Goal: Information Seeking & Learning: Learn about a topic

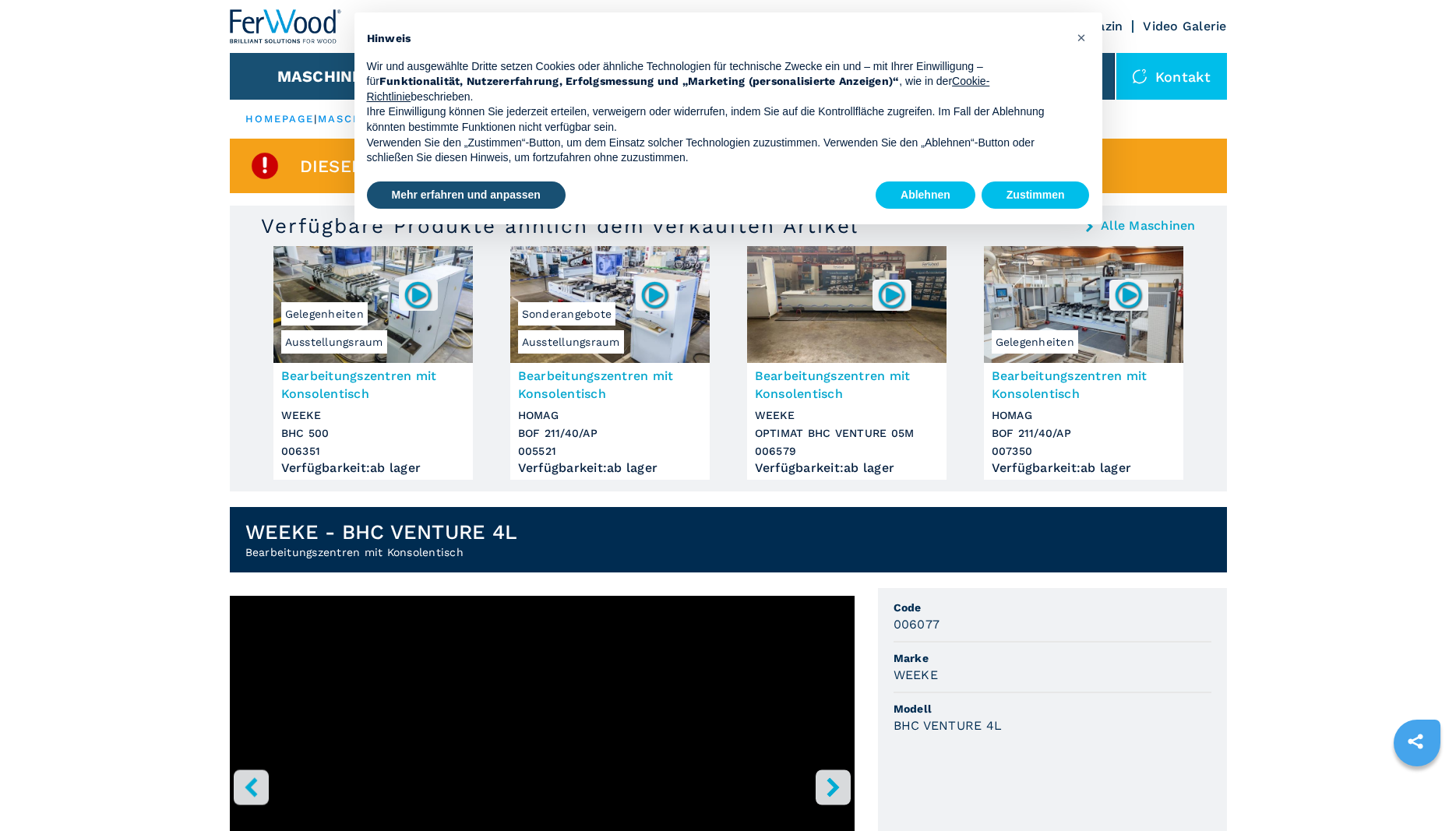
scroll to position [318, 0]
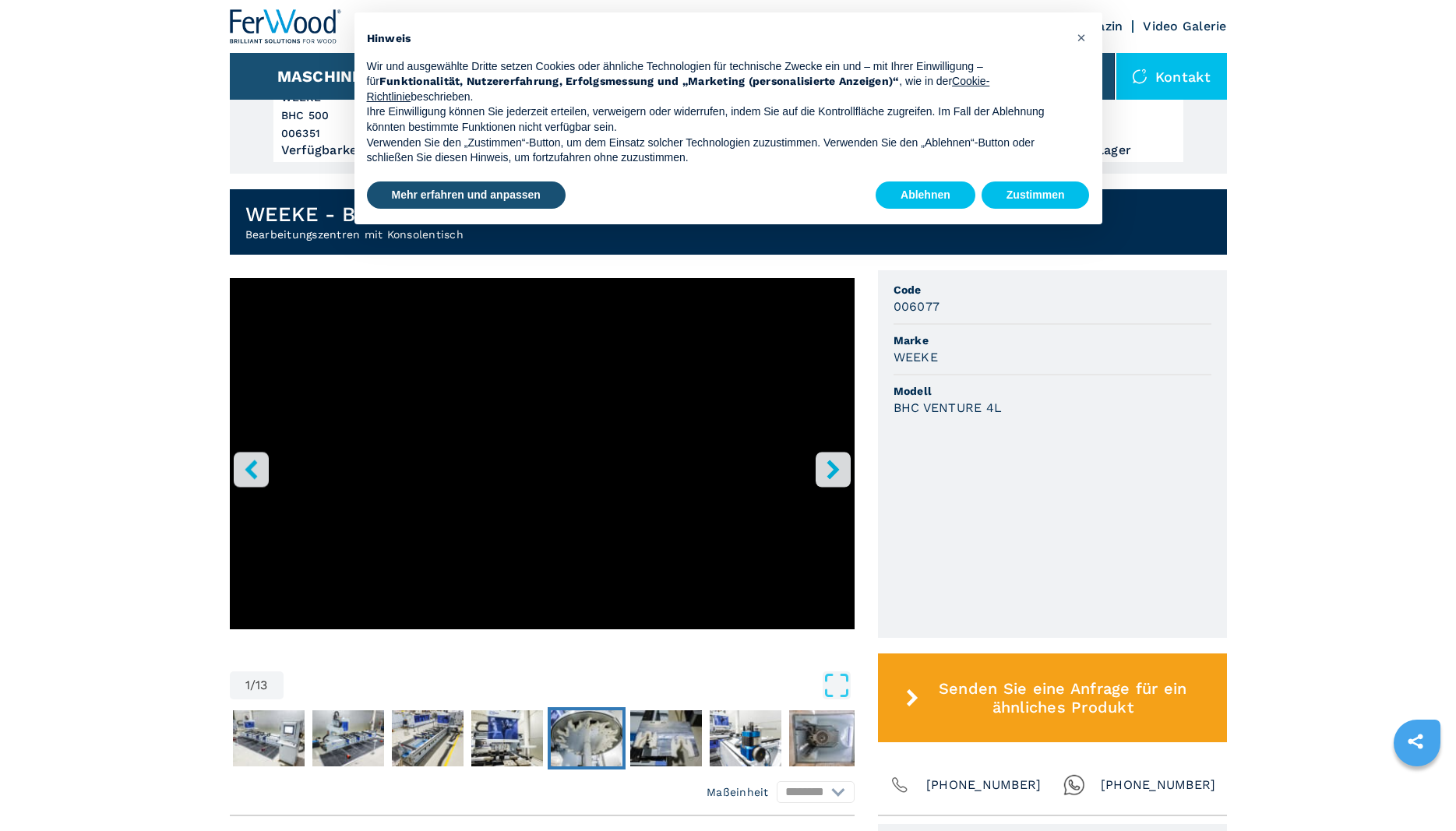
click at [573, 741] on img "Go to Slide 6" at bounding box center [587, 739] width 72 height 56
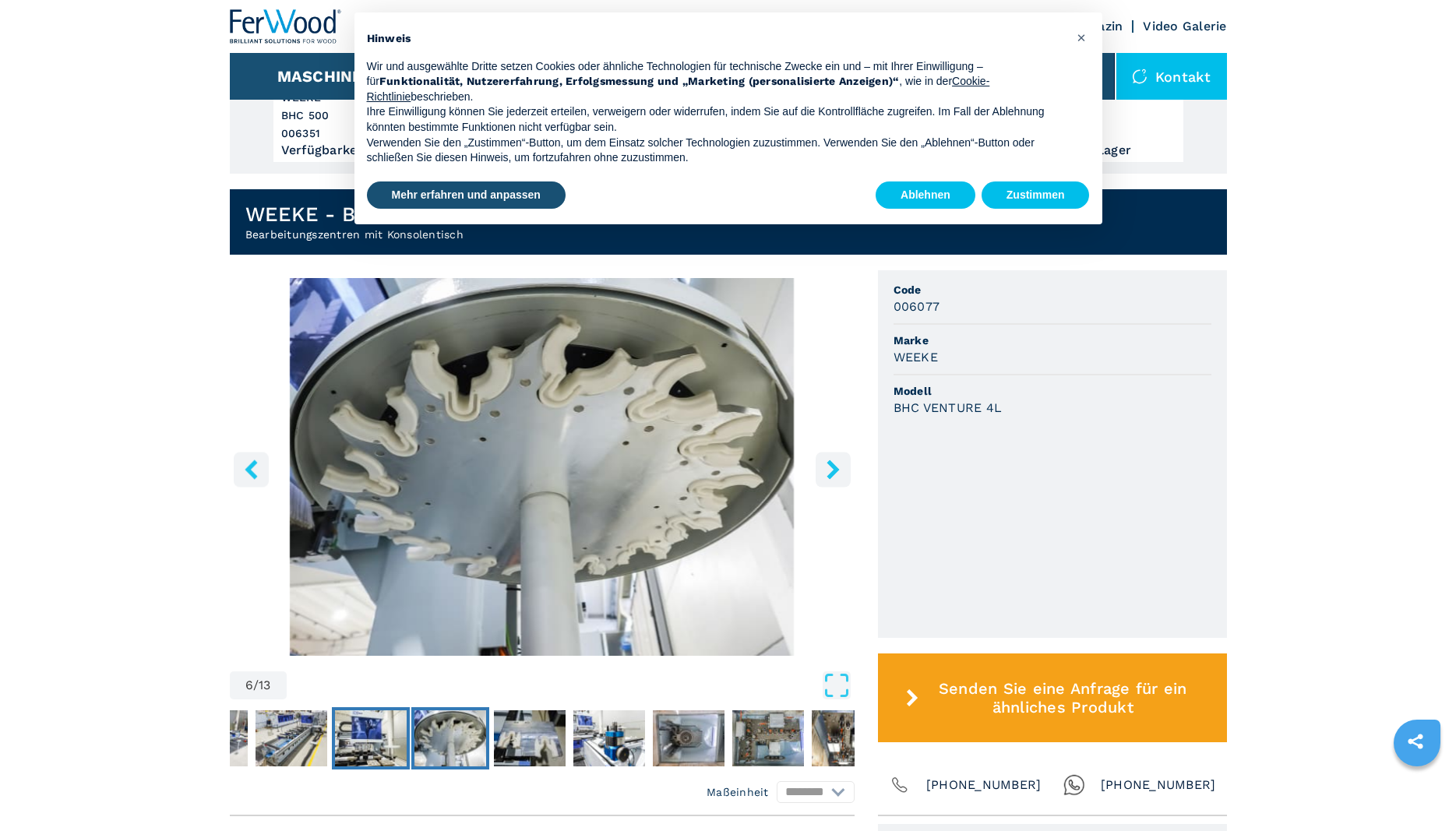
click at [346, 731] on img "Go to Slide 5" at bounding box center [371, 739] width 72 height 56
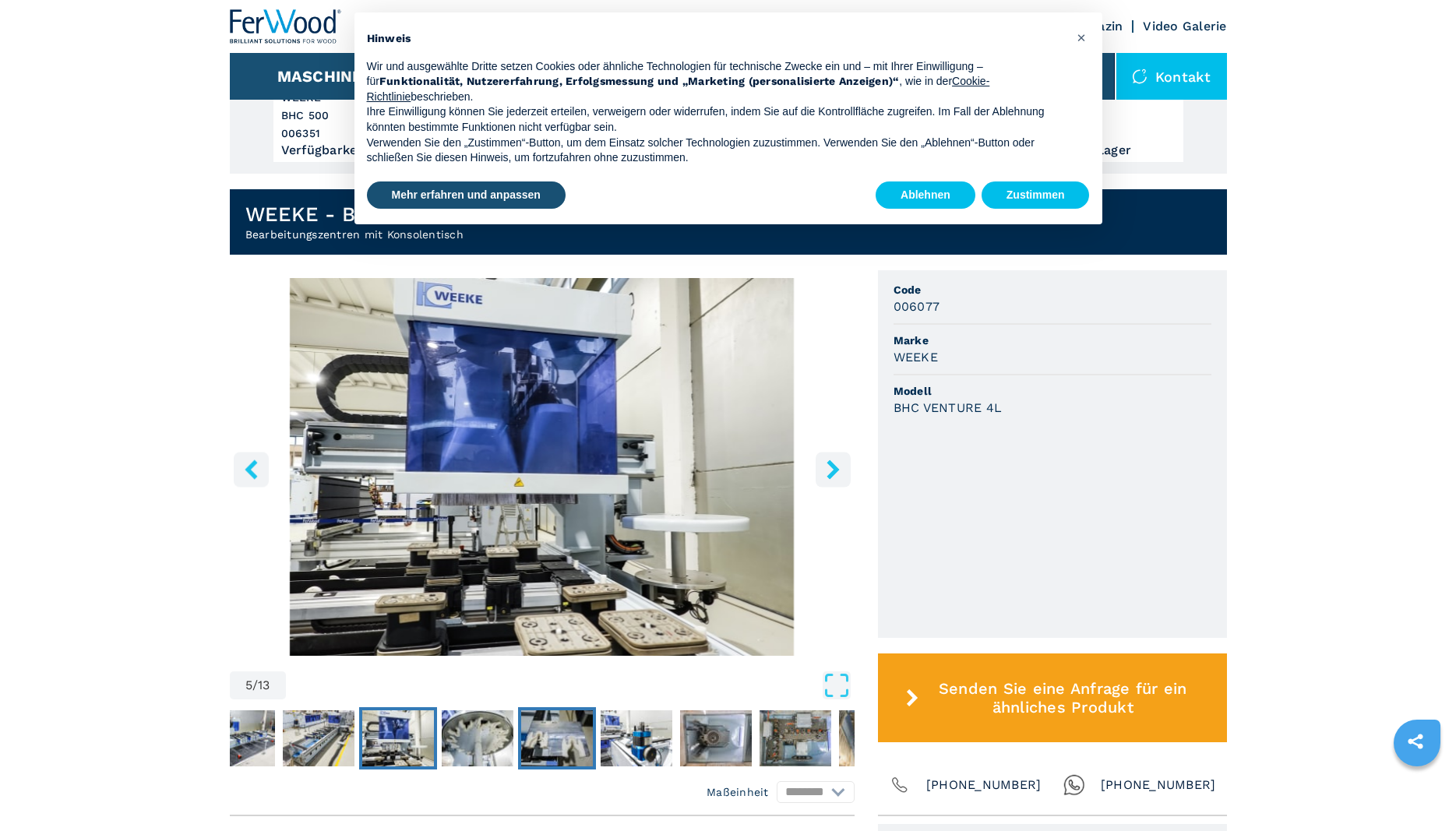
click at [582, 750] on img "Go to Slide 7" at bounding box center [557, 739] width 72 height 56
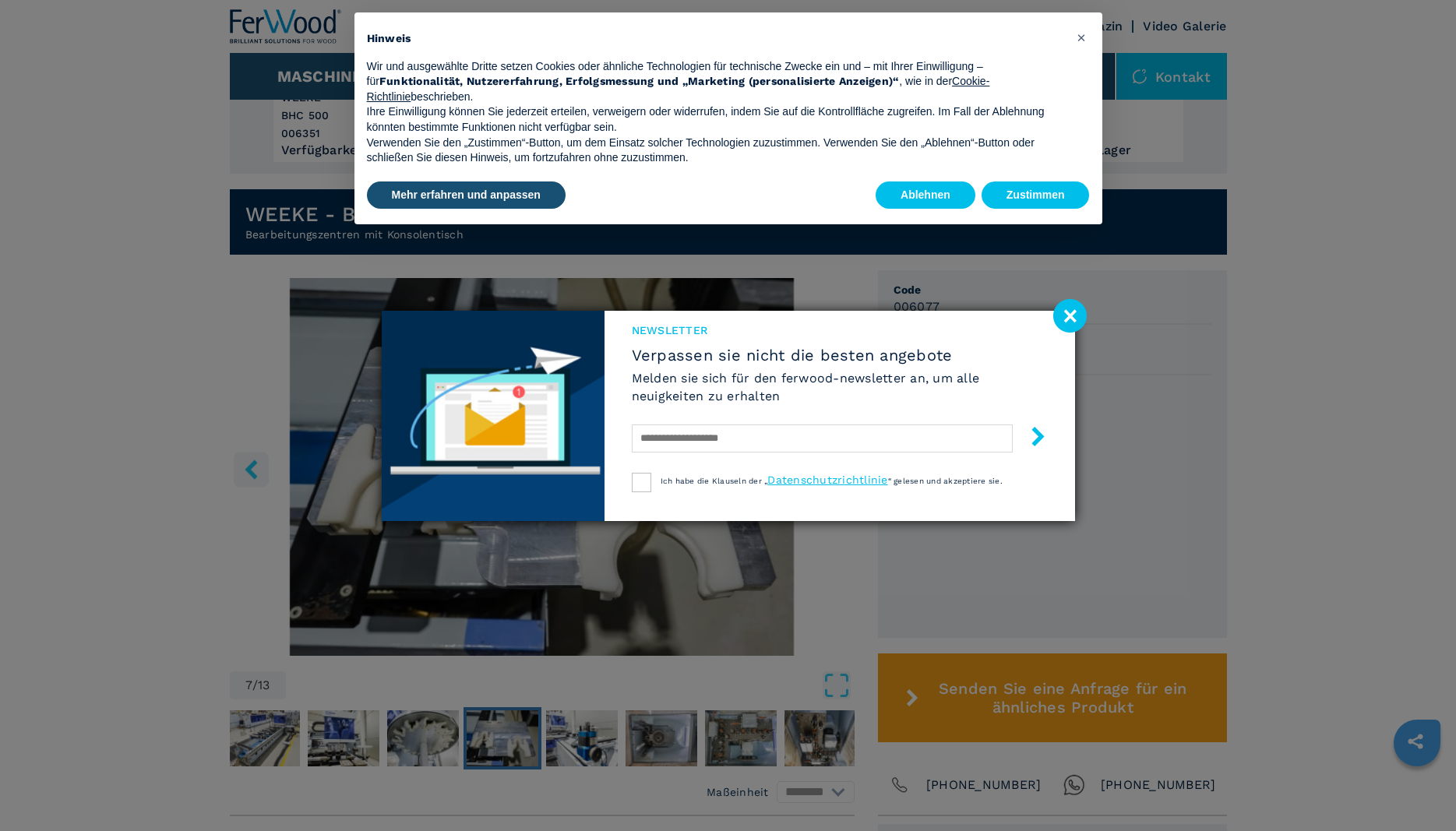
click at [1075, 310] on image at bounding box center [1070, 316] width 33 height 33
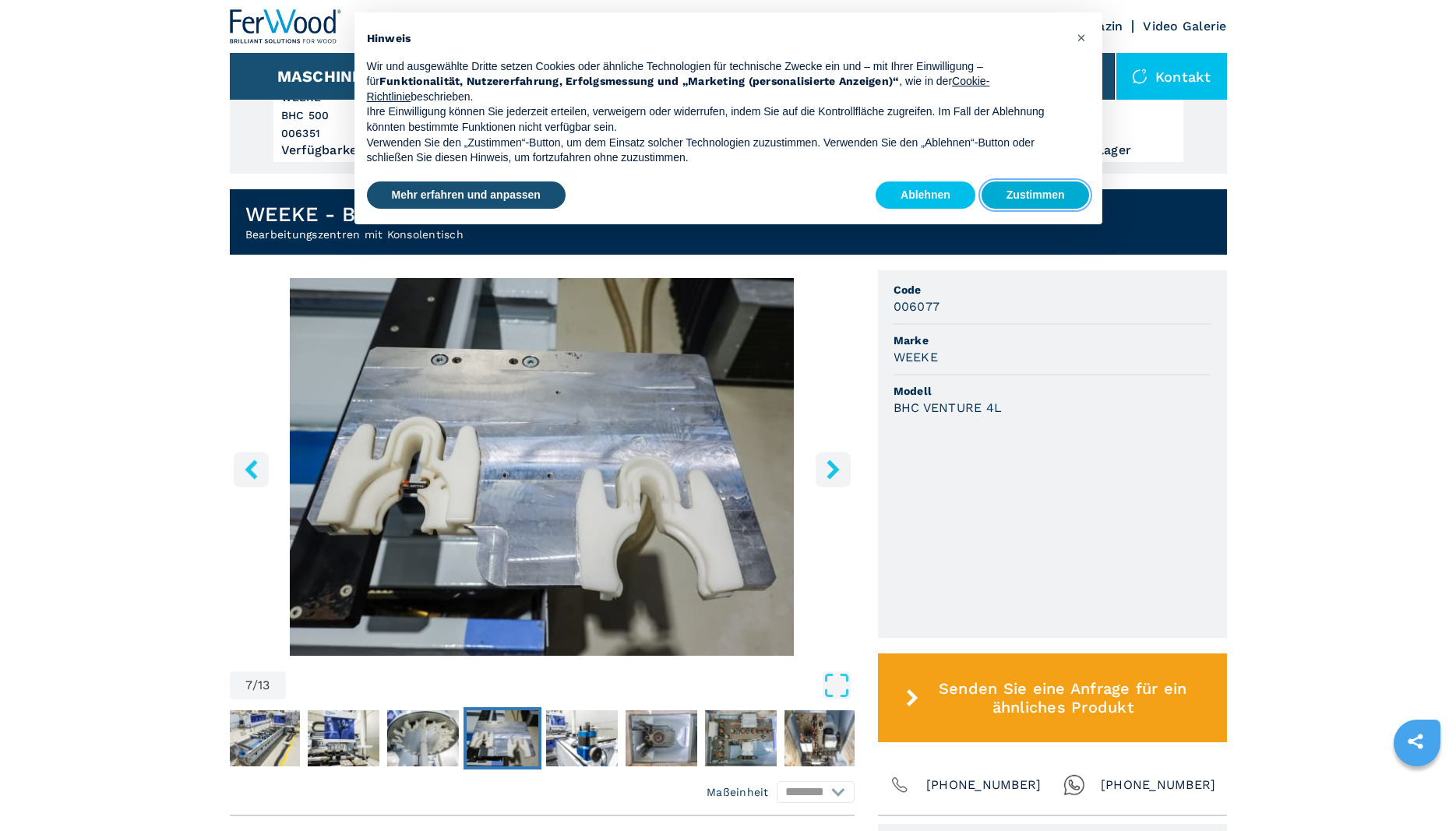
click at [1029, 204] on button "Zustimmen" at bounding box center [1035, 196] width 108 height 28
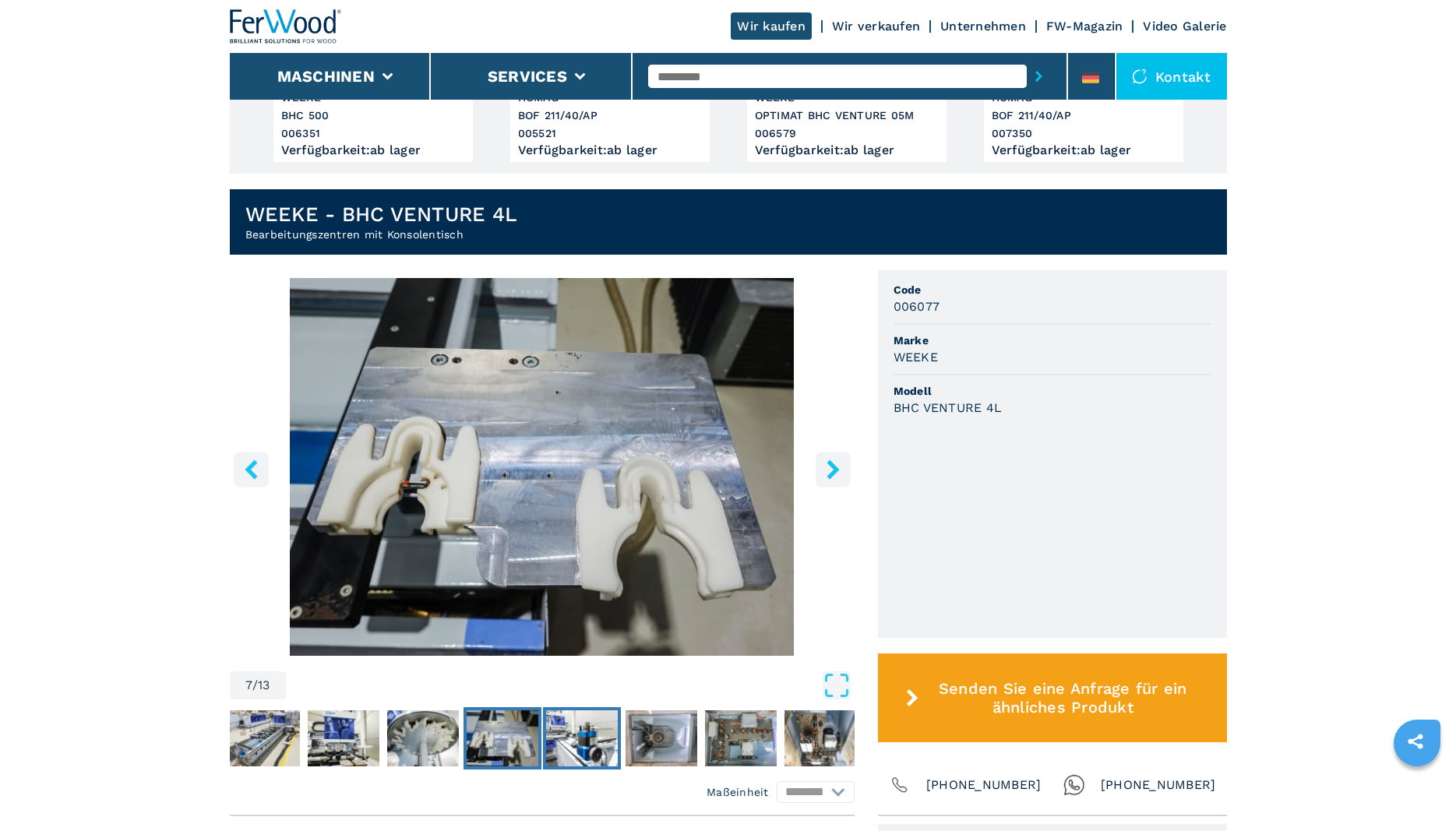
click at [598, 723] on img "Go to Slide 8" at bounding box center [582, 739] width 72 height 56
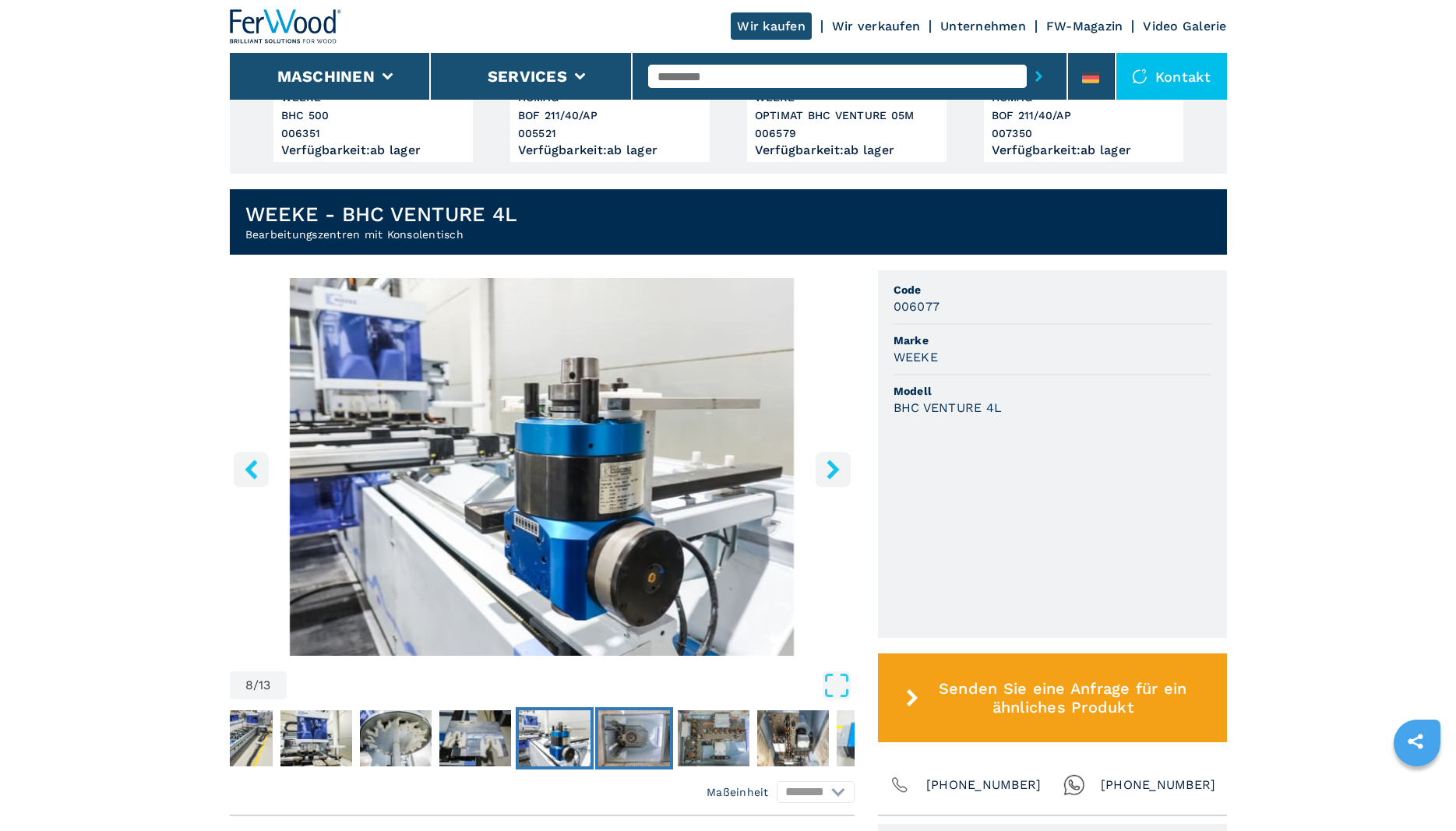
click at [626, 733] on img "Go to Slide 9" at bounding box center [634, 739] width 72 height 56
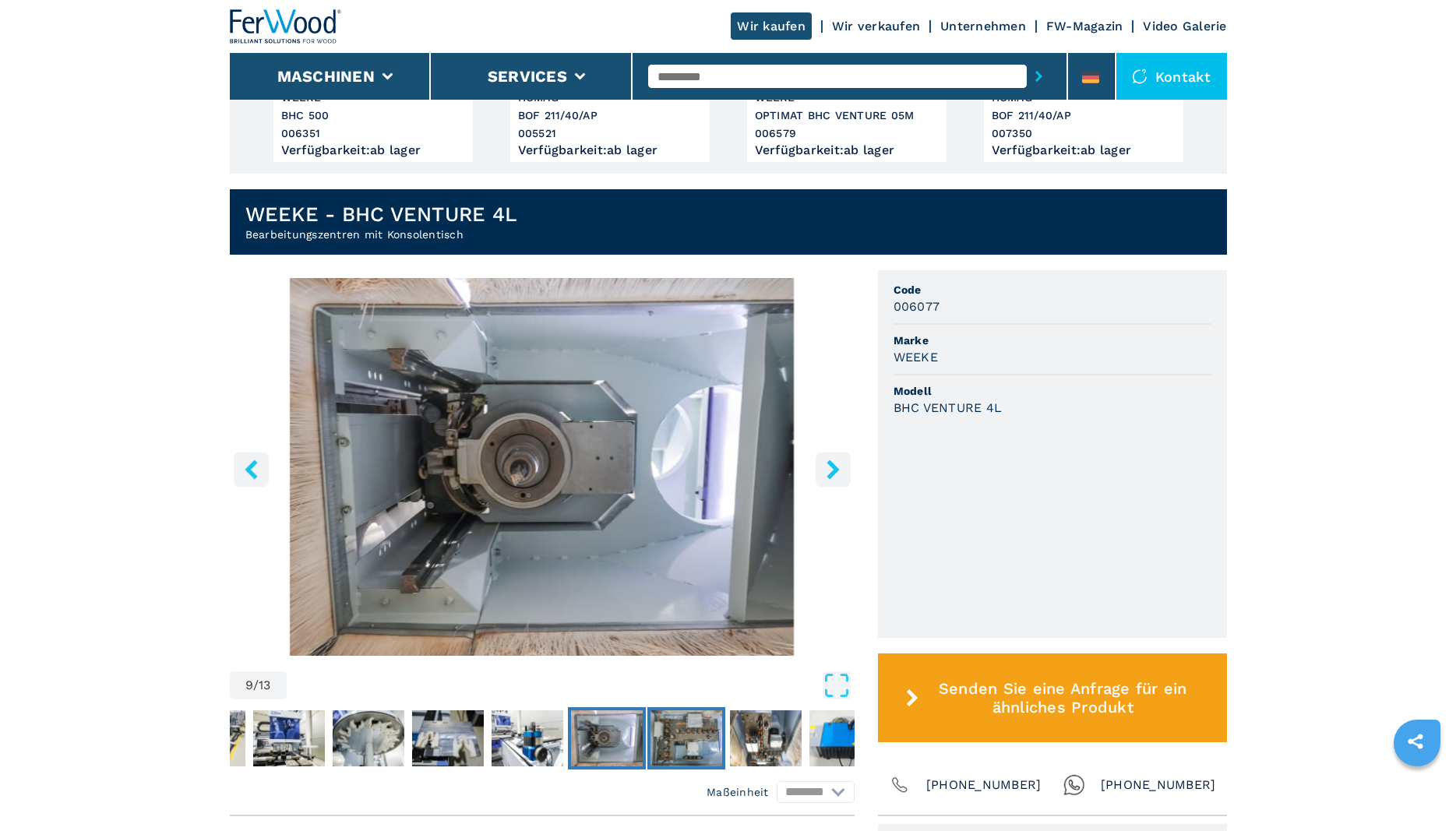
click at [670, 747] on img "Go to Slide 10" at bounding box center [687, 739] width 72 height 56
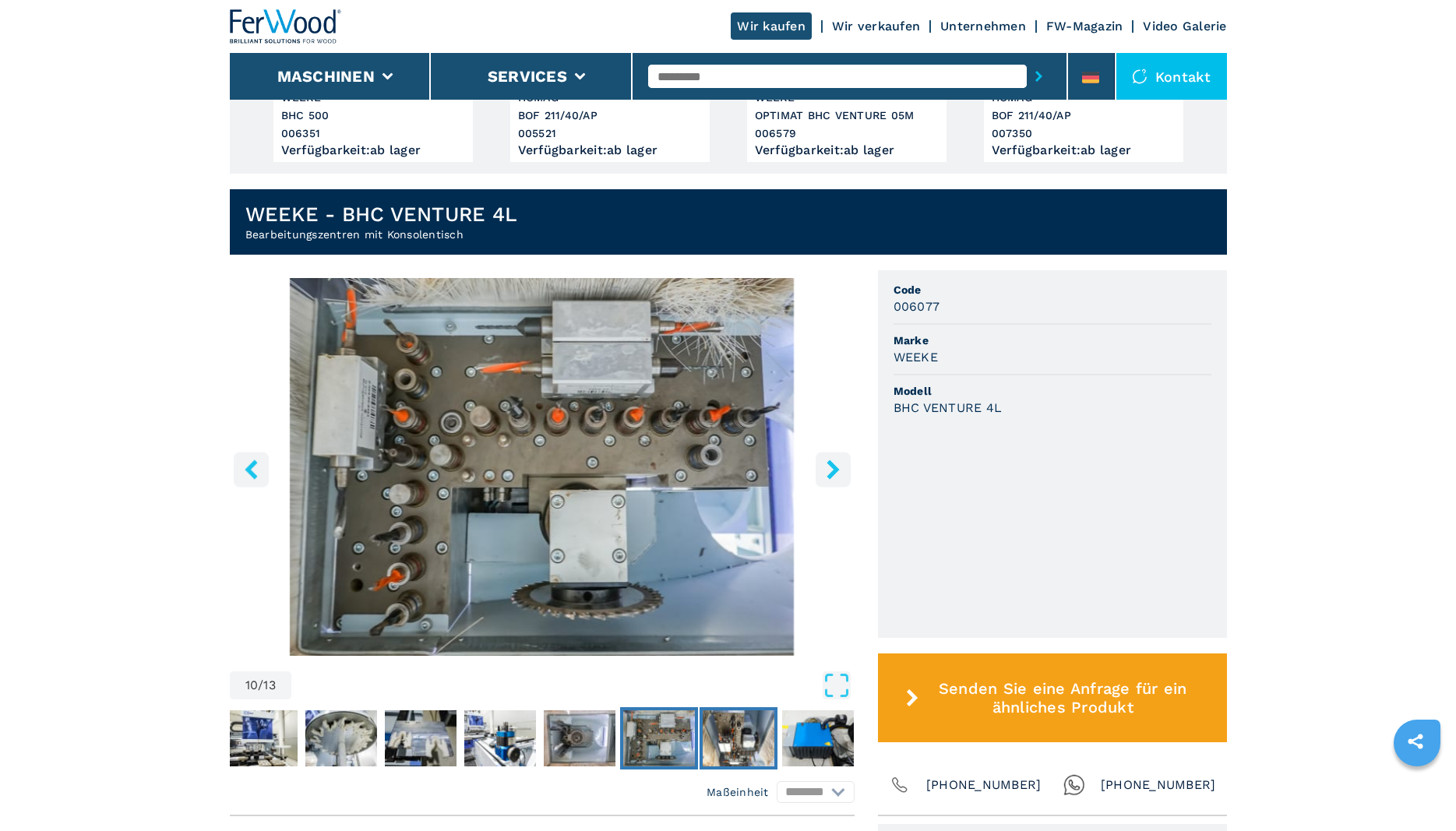
click at [758, 734] on img "Go to Slide 11" at bounding box center [739, 739] width 72 height 56
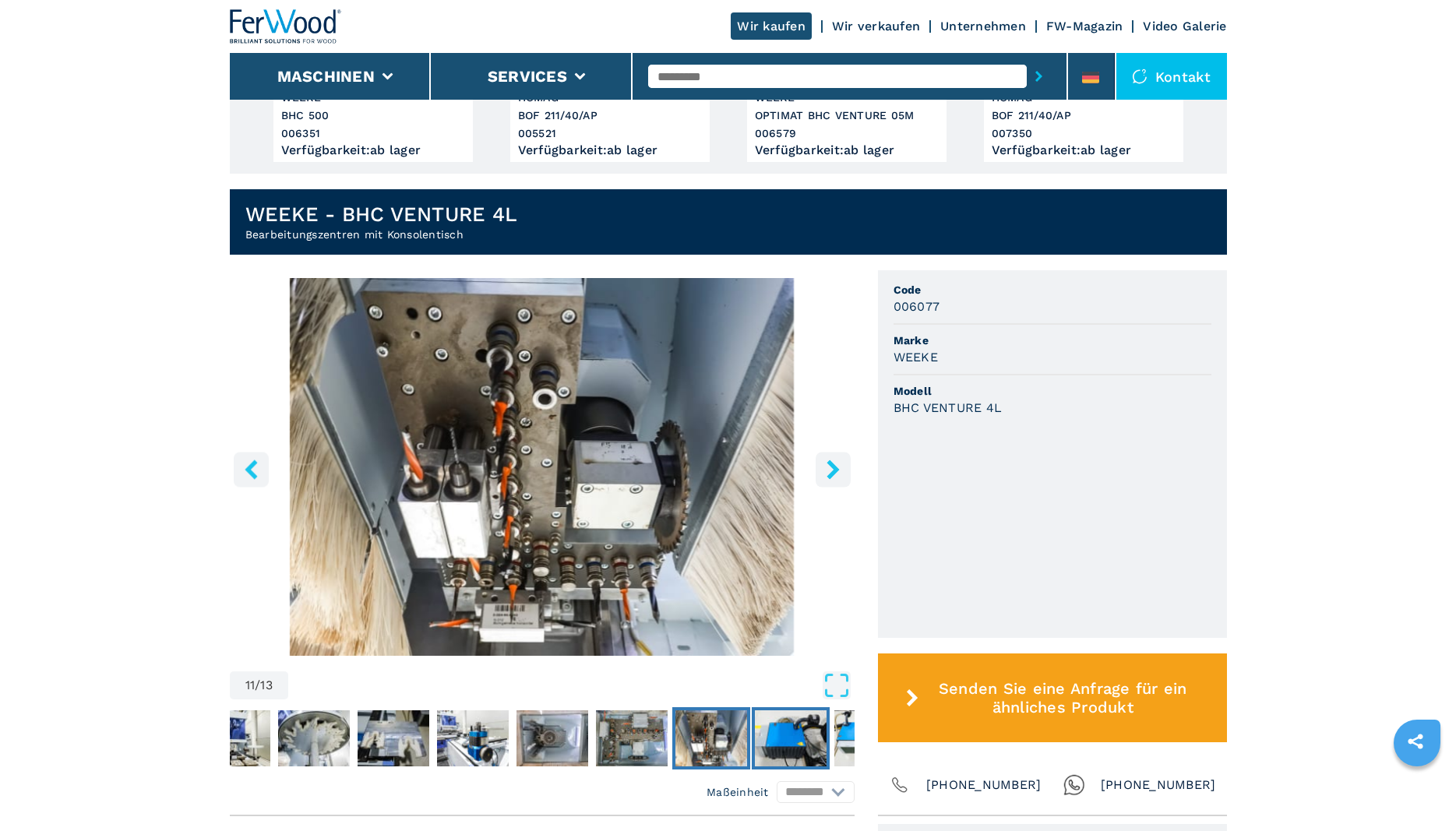
click at [796, 744] on img "Go to Slide 12" at bounding box center [791, 739] width 72 height 56
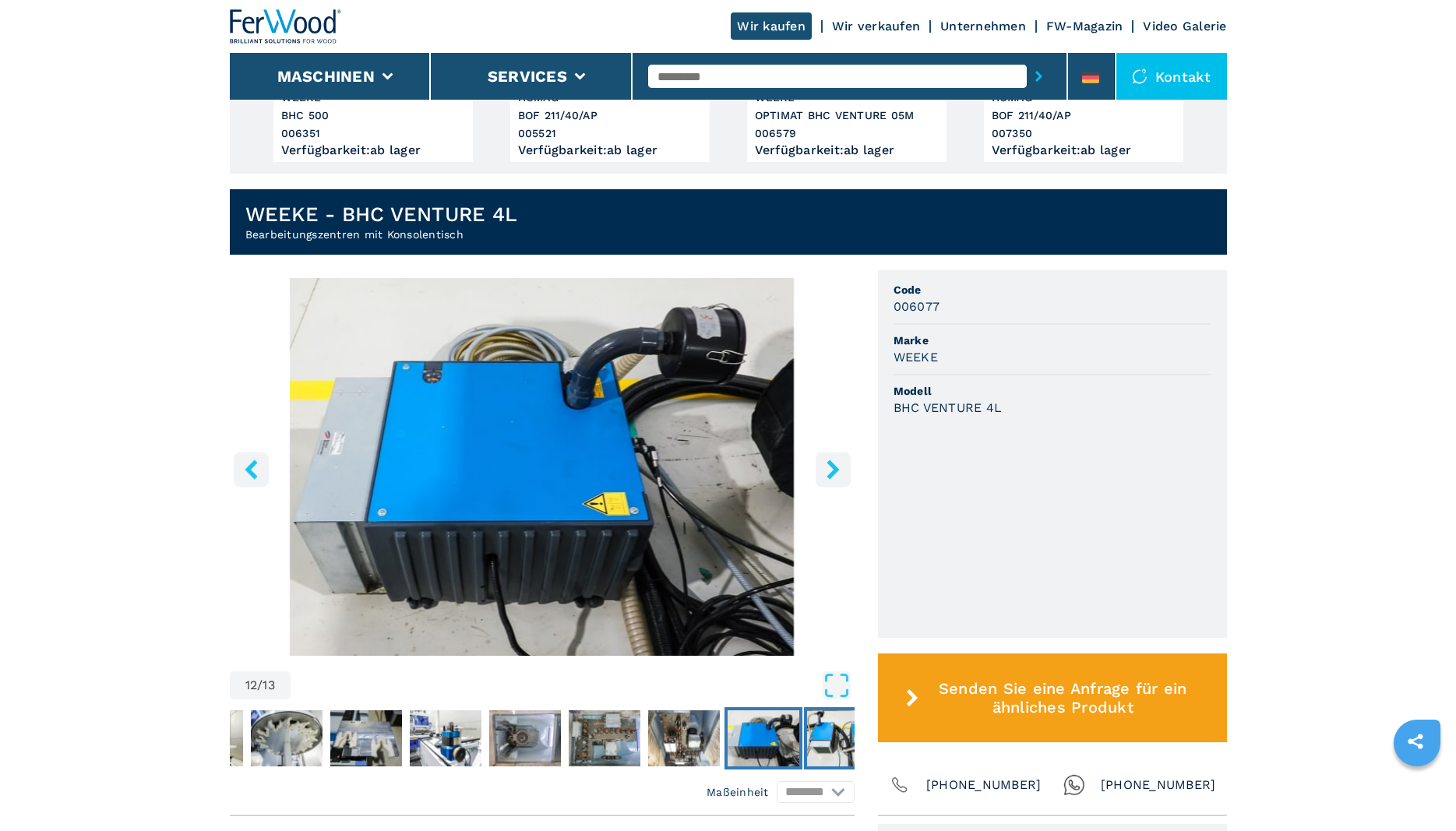
click at [826, 741] on img "Go to Slide 13" at bounding box center [843, 739] width 72 height 56
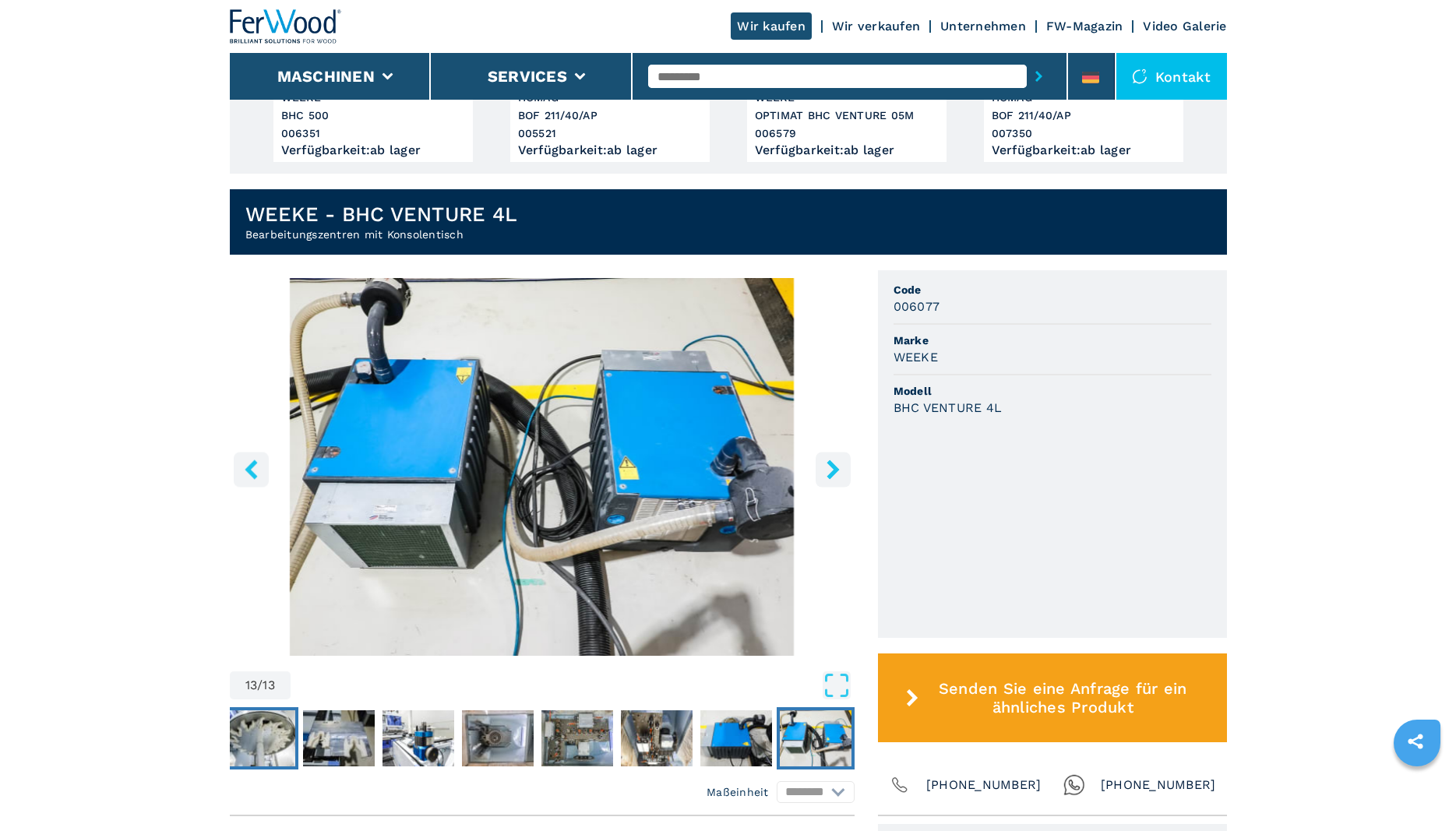
click at [277, 748] on img "Go to Slide 6" at bounding box center [259, 739] width 72 height 56
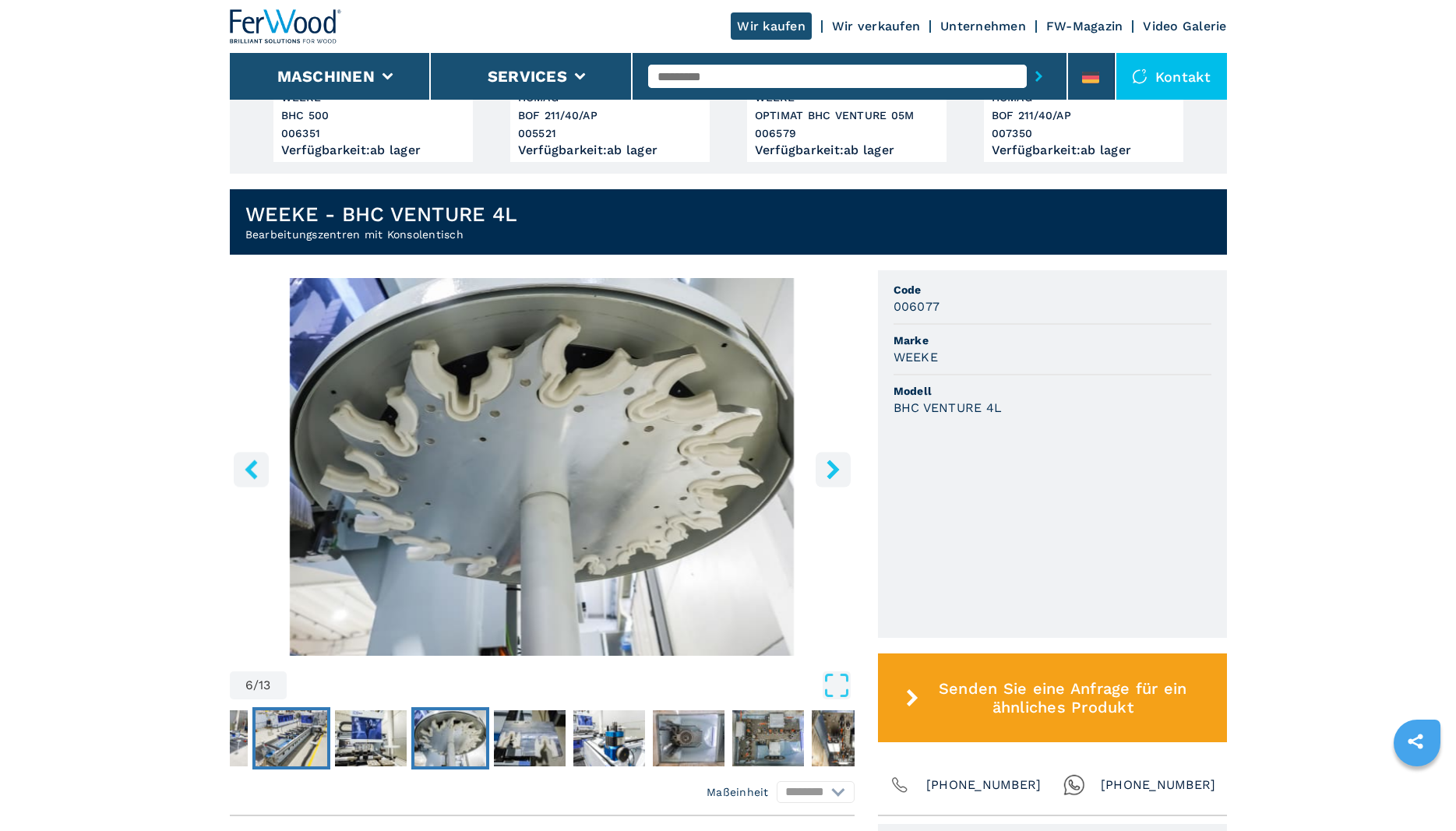
click at [281, 731] on img "Go to Slide 4" at bounding box center [292, 739] width 72 height 56
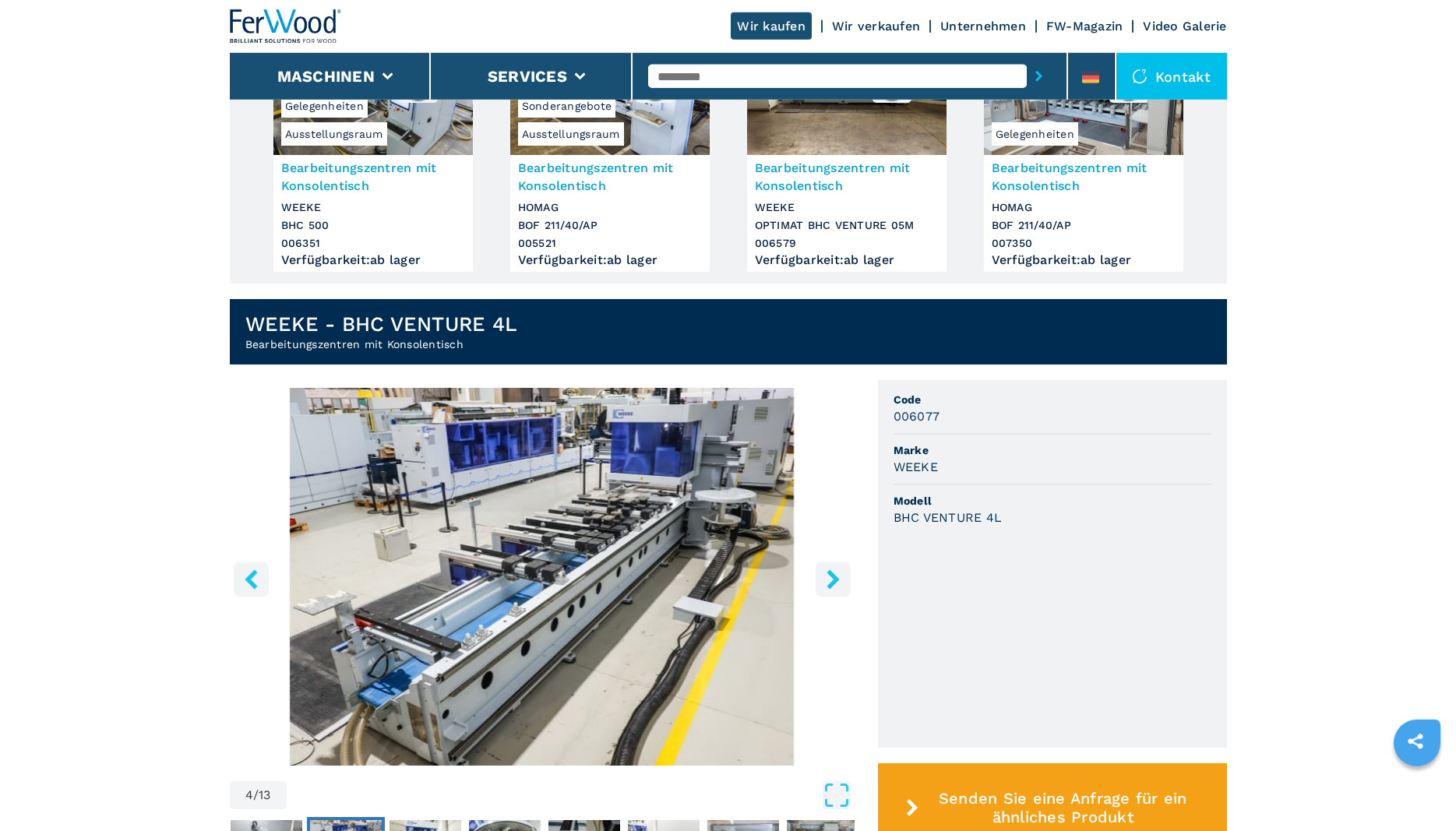
scroll to position [238, 0]
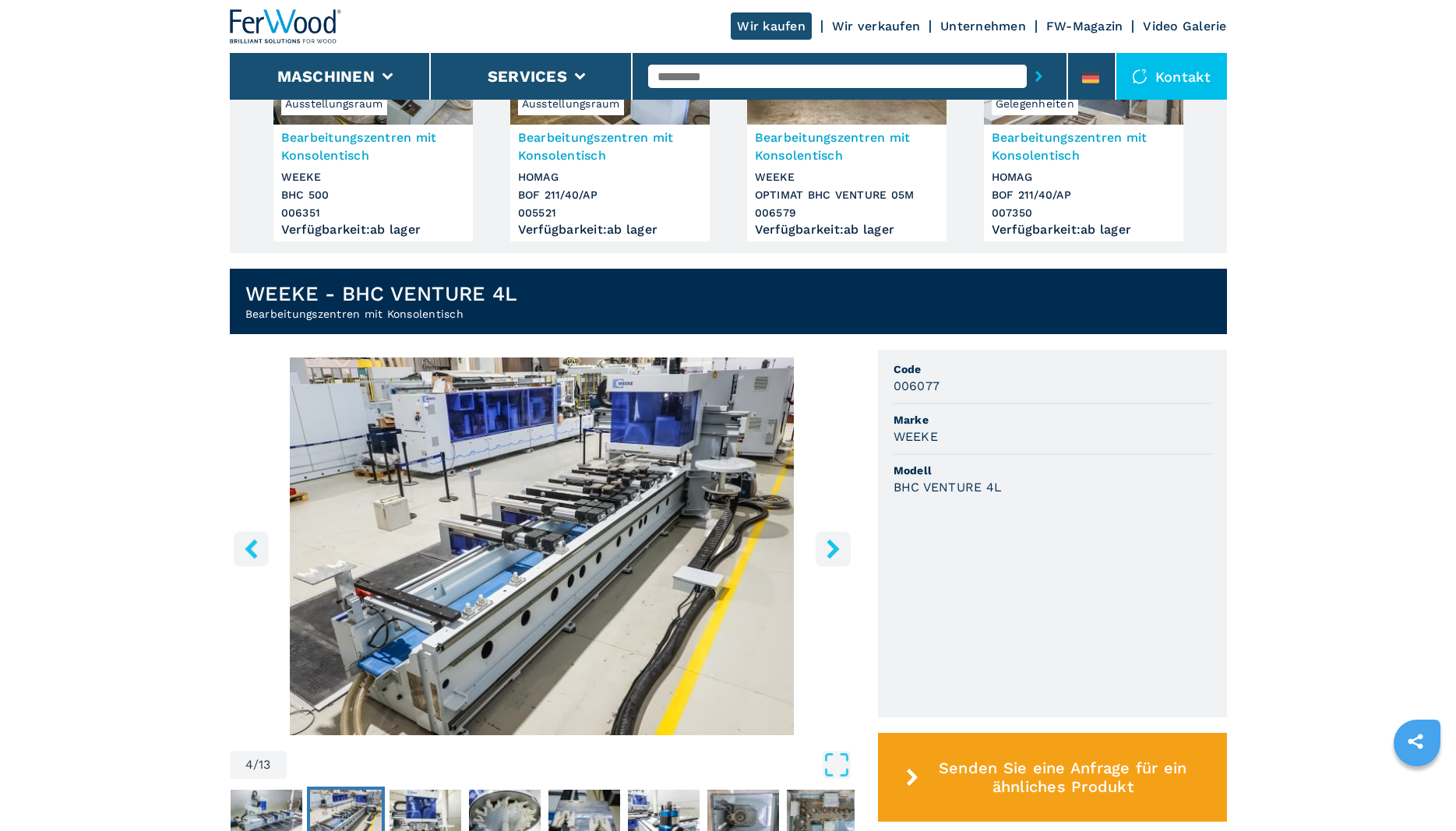
click at [643, 491] on img "Go to Slide 4" at bounding box center [542, 546] width 625 height 378
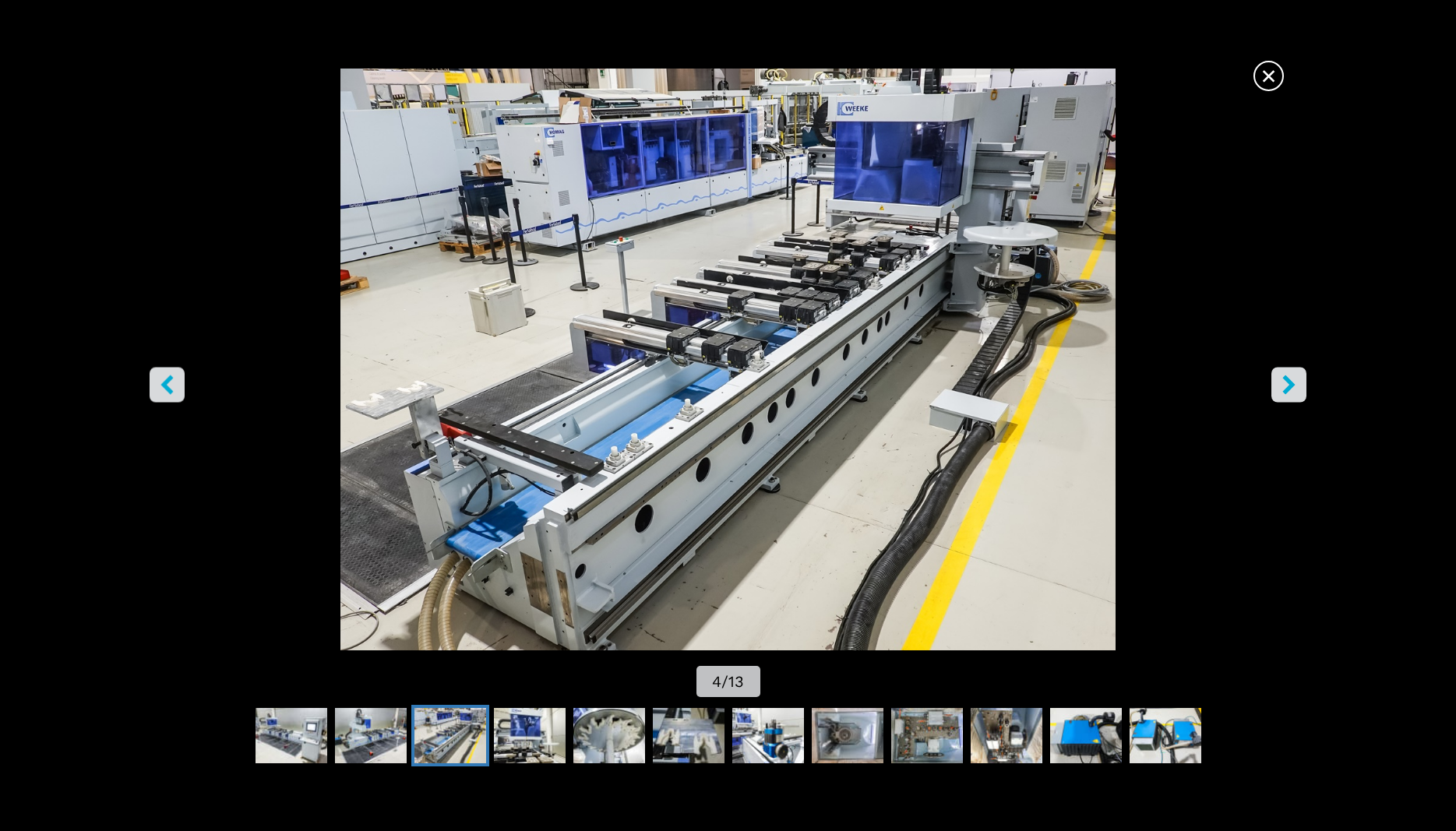
click at [644, 492] on img "Go to Slide 4" at bounding box center [727, 359] width 1310 height 582
click at [754, 351] on img "Go to Slide 4" at bounding box center [727, 359] width 1310 height 582
click at [1299, 384] on button "right-button" at bounding box center [1289, 384] width 35 height 35
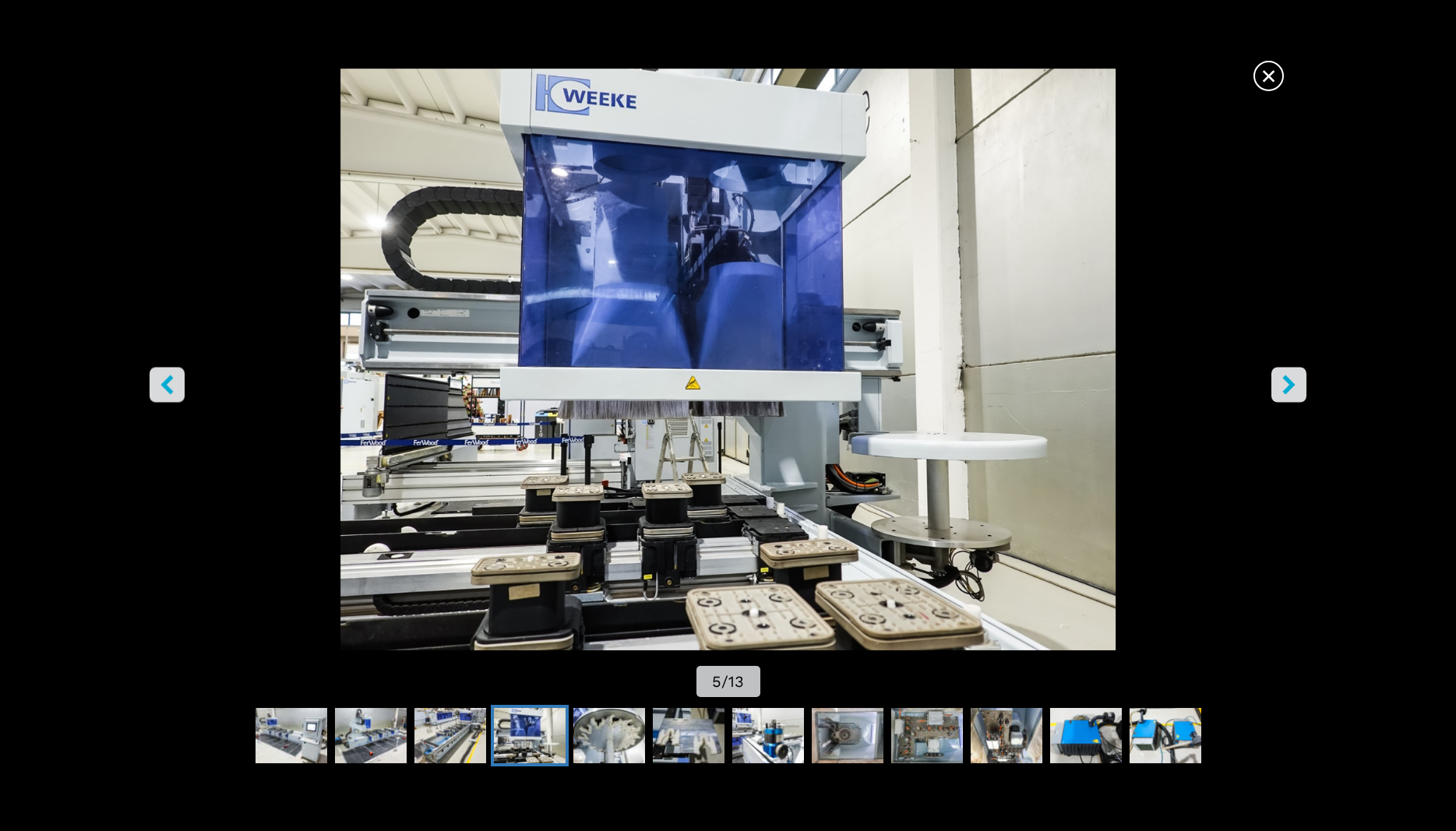
click at [170, 390] on icon "left-button" at bounding box center [167, 384] width 13 height 19
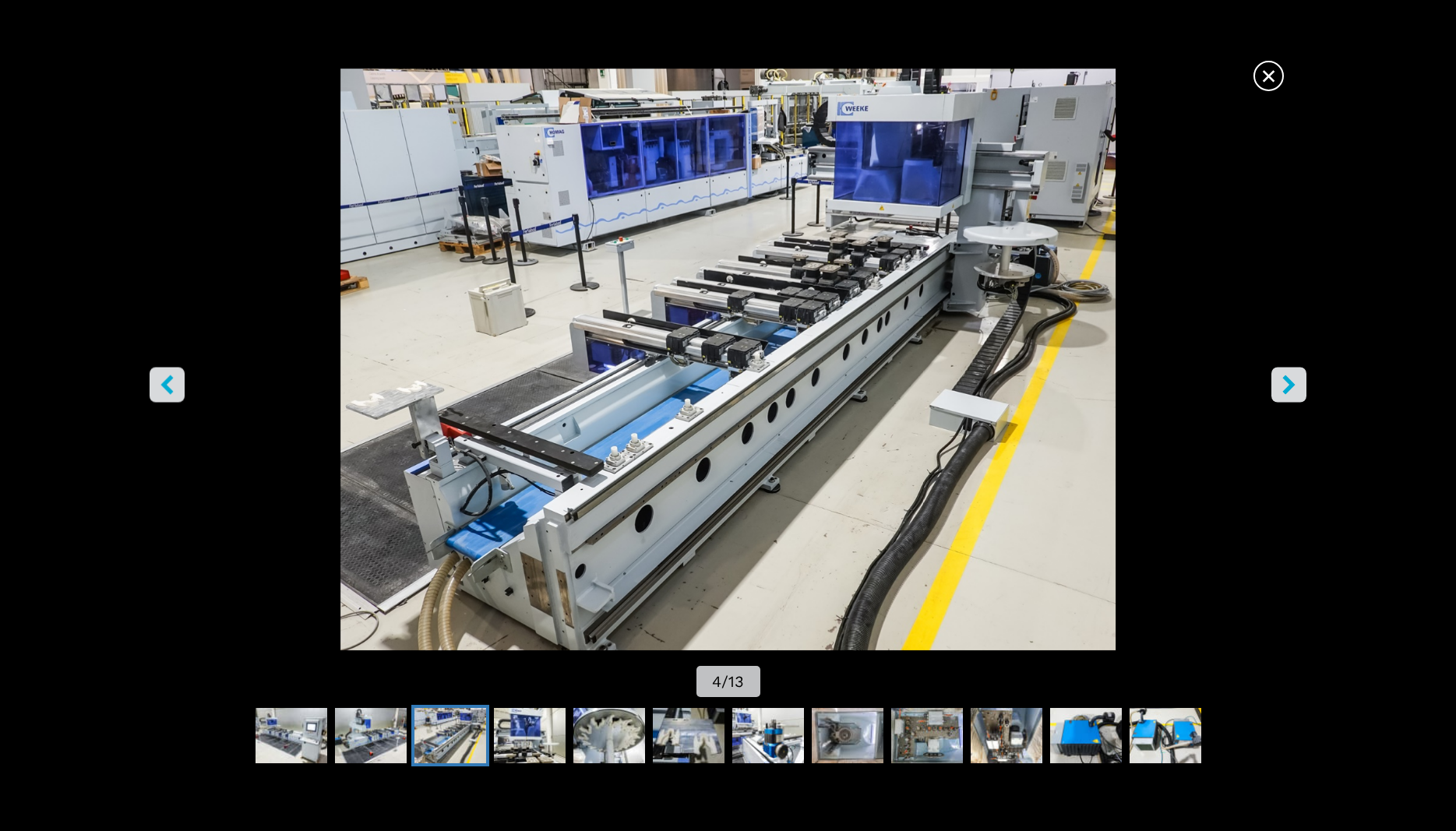
click at [170, 390] on icon "left-button" at bounding box center [167, 384] width 13 height 19
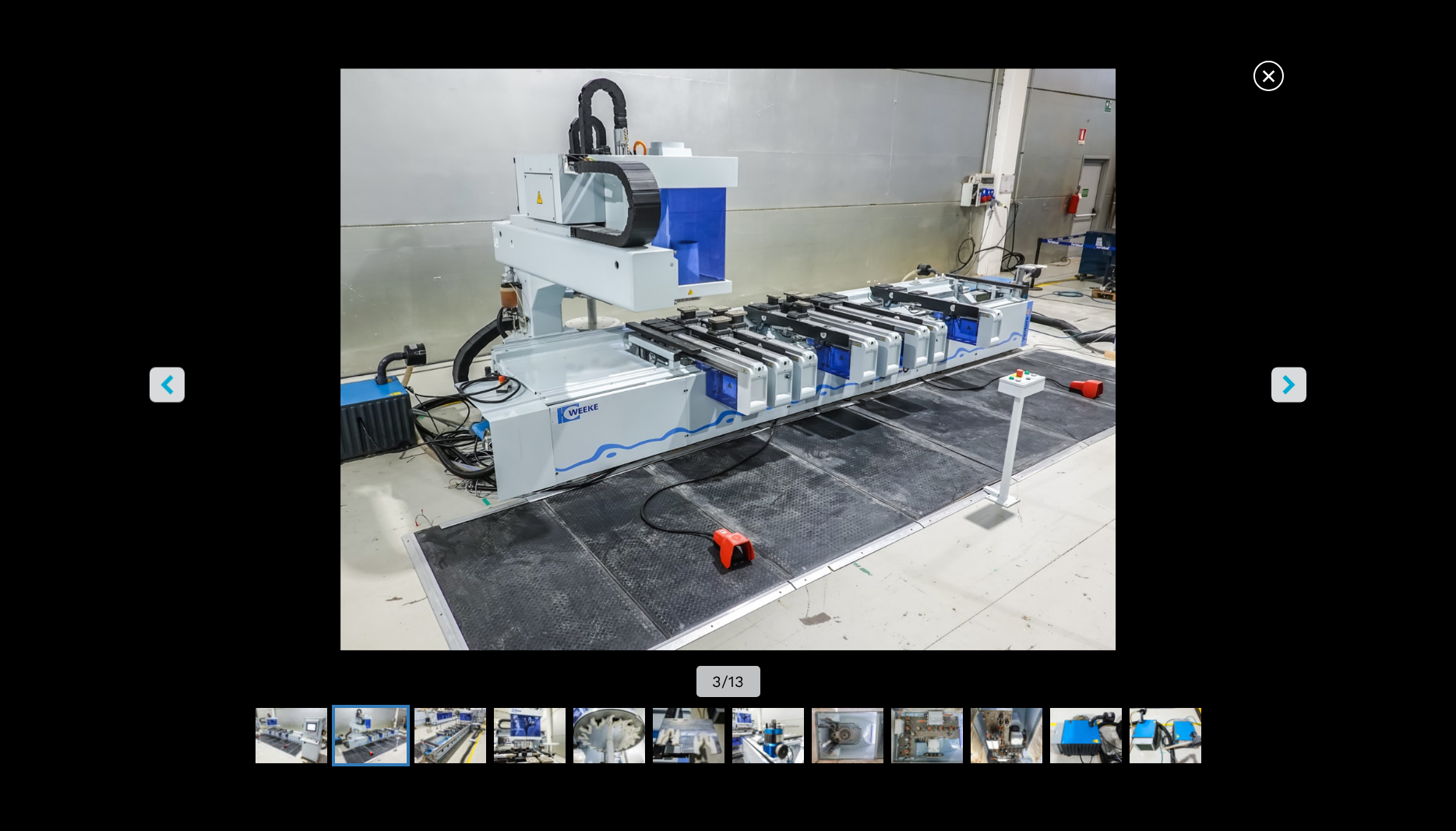
click at [170, 390] on icon "left-button" at bounding box center [167, 384] width 13 height 19
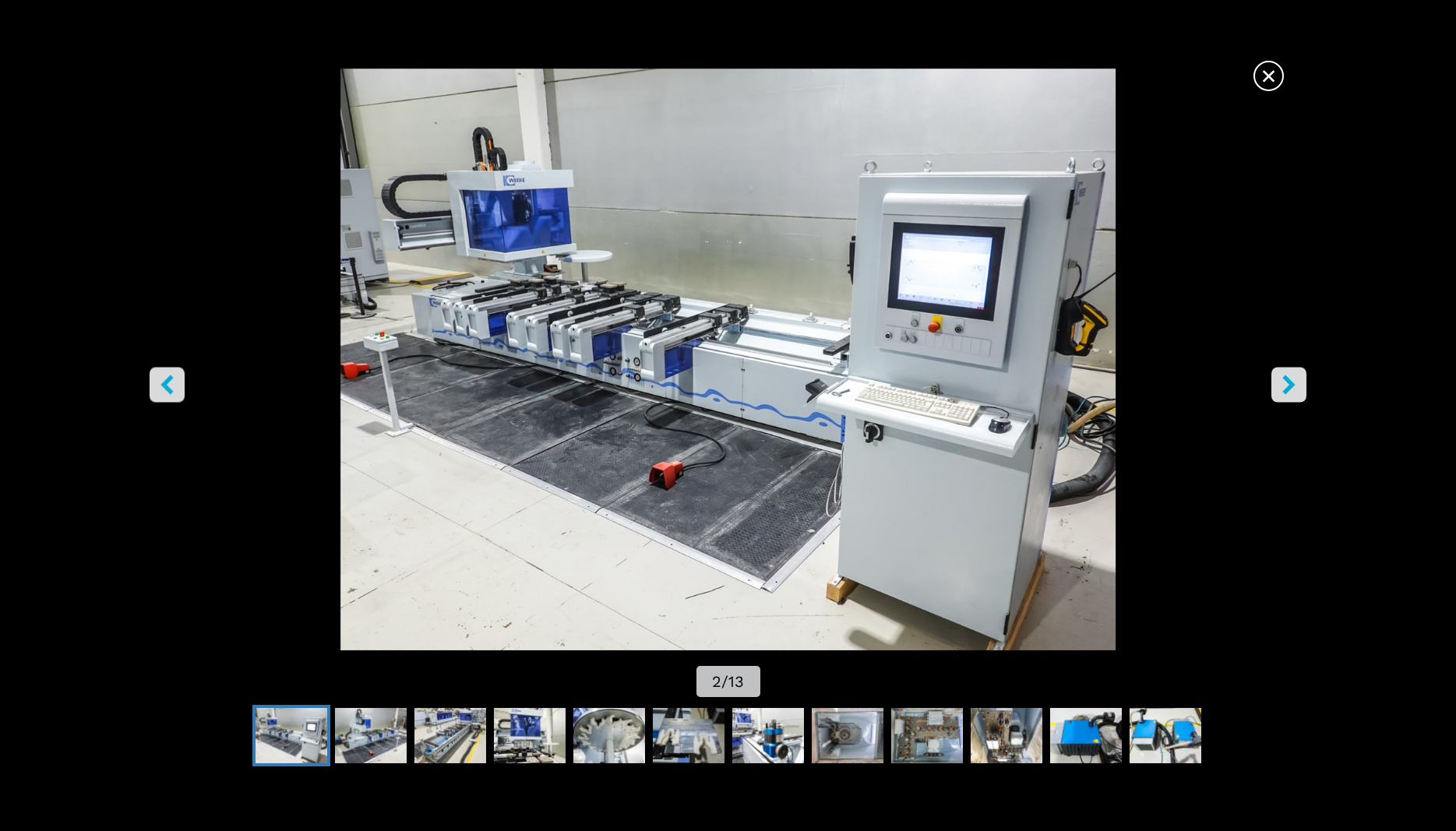
click at [170, 390] on icon "left-button" at bounding box center [167, 384] width 13 height 19
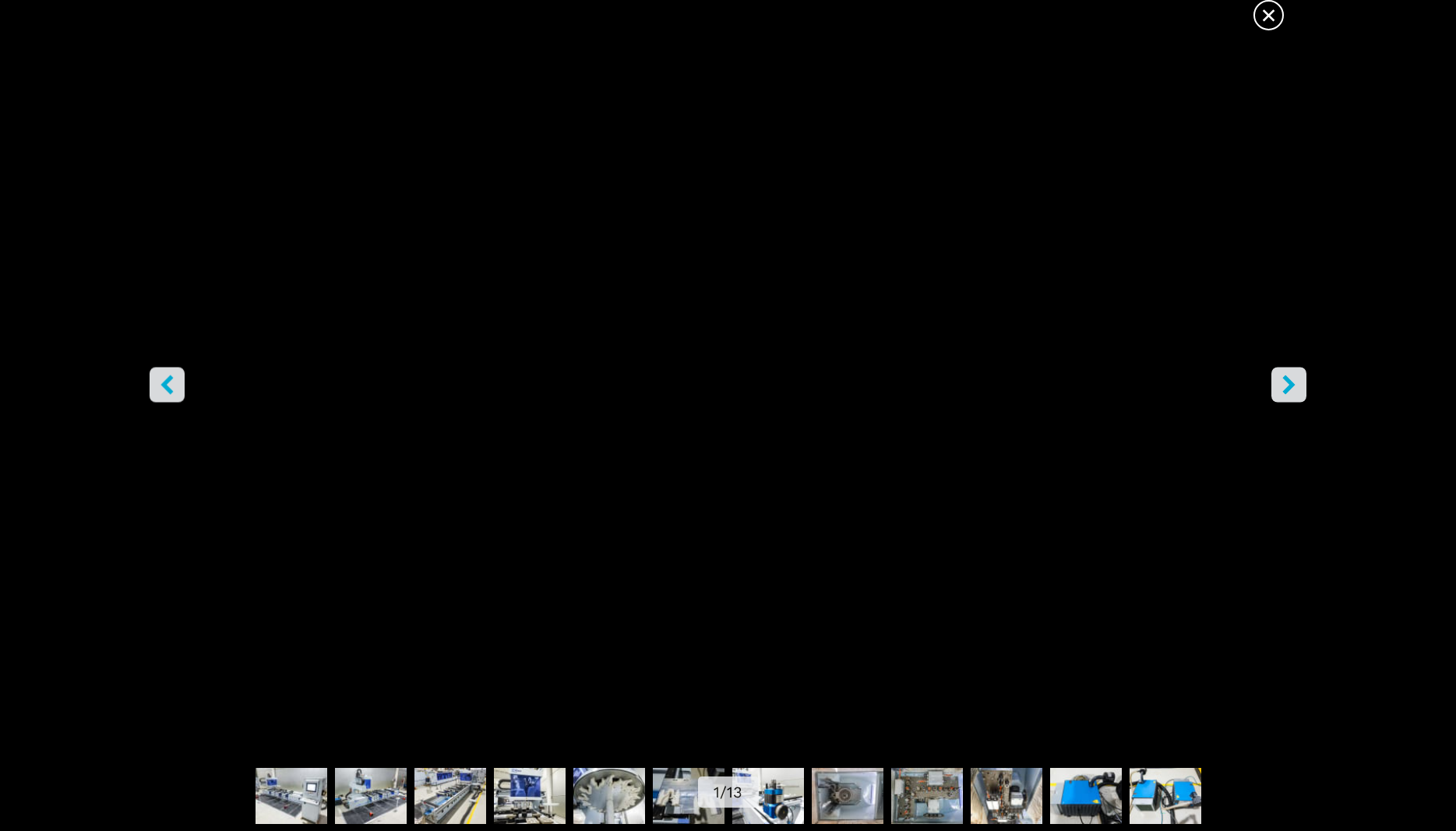
click at [171, 390] on icon "left-button" at bounding box center [167, 384] width 13 height 19
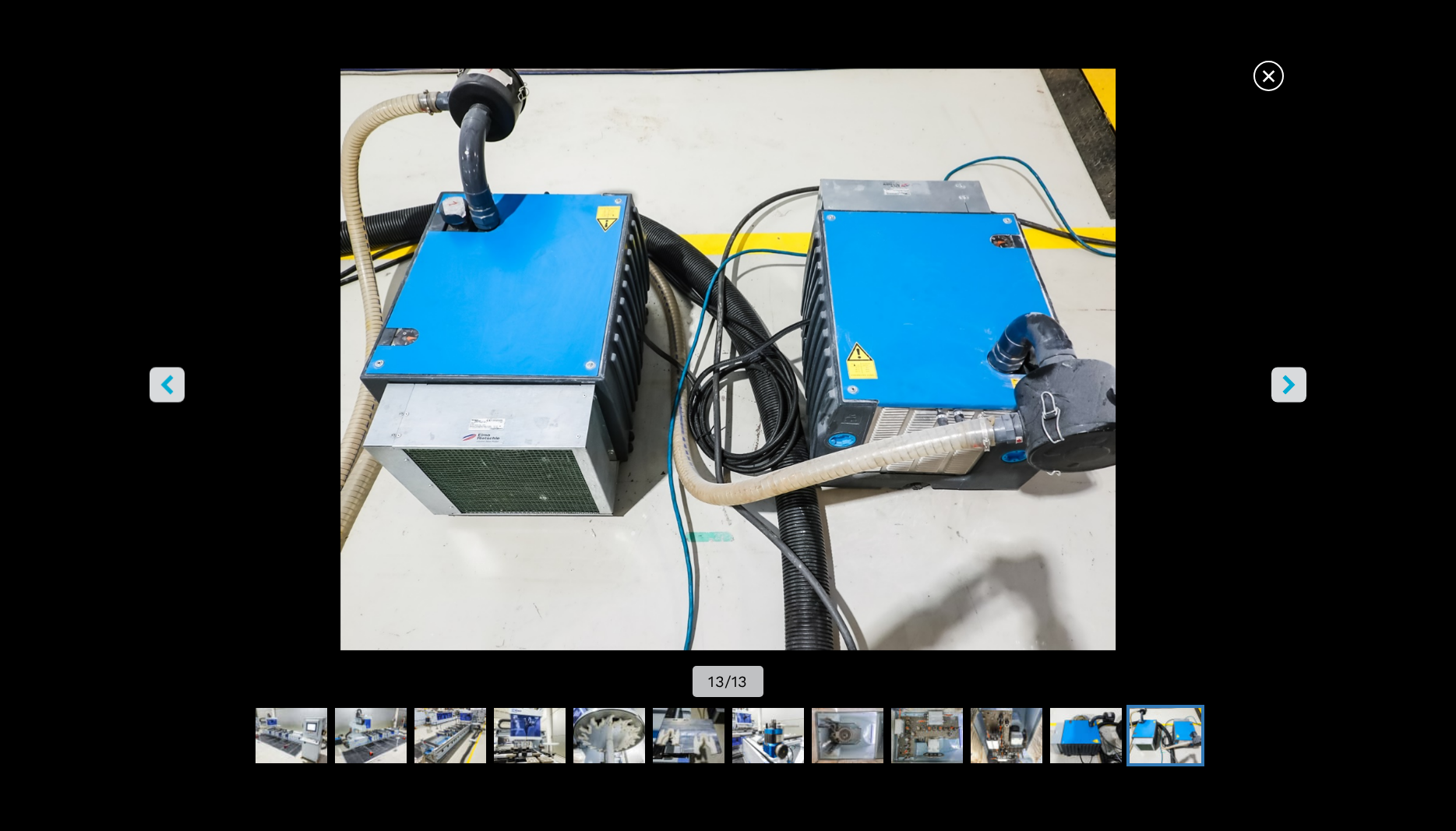
click at [1280, 385] on icon "right-button" at bounding box center [1288, 384] width 19 height 19
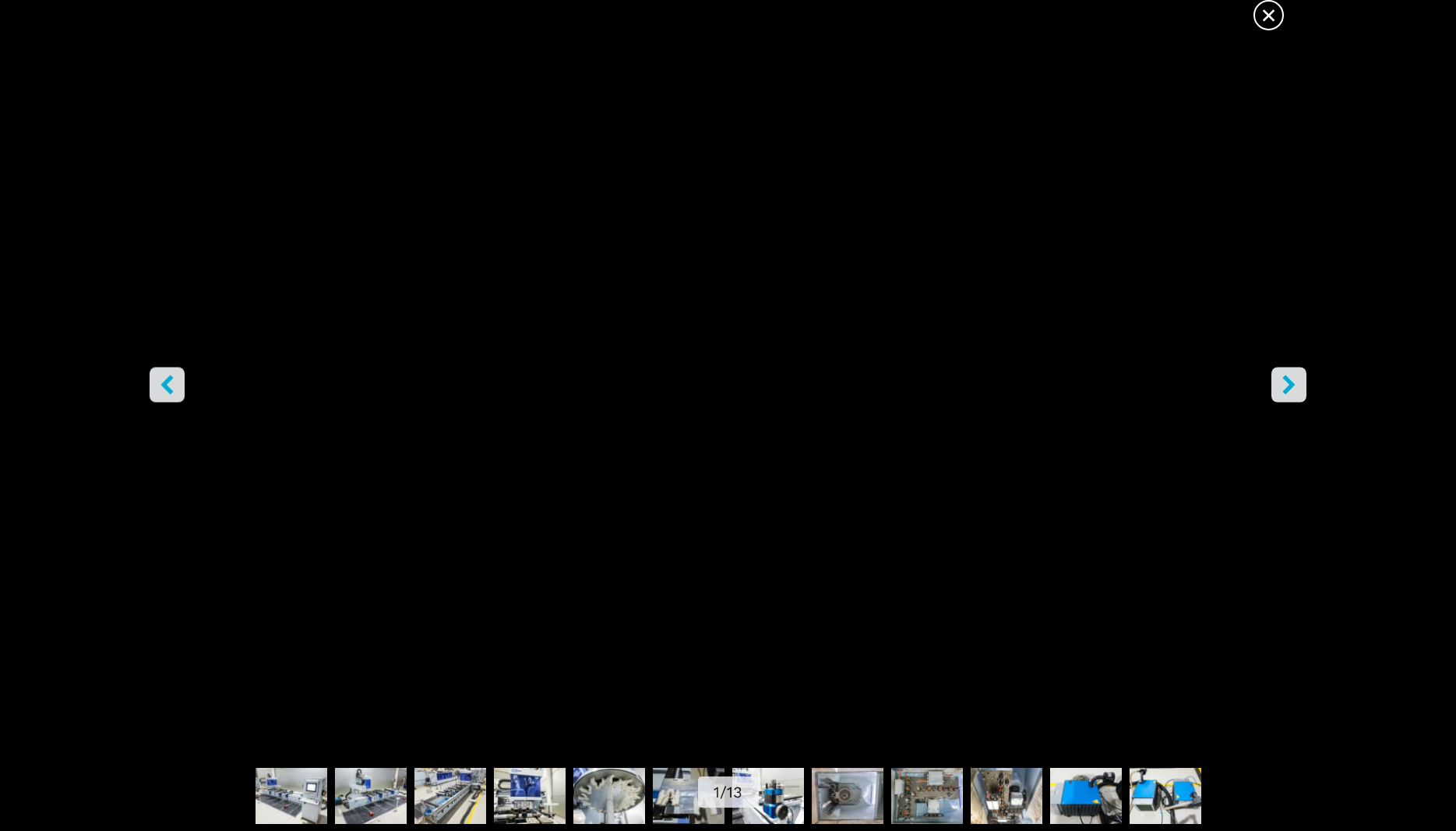
click at [181, 378] on button "left-button" at bounding box center [167, 384] width 35 height 35
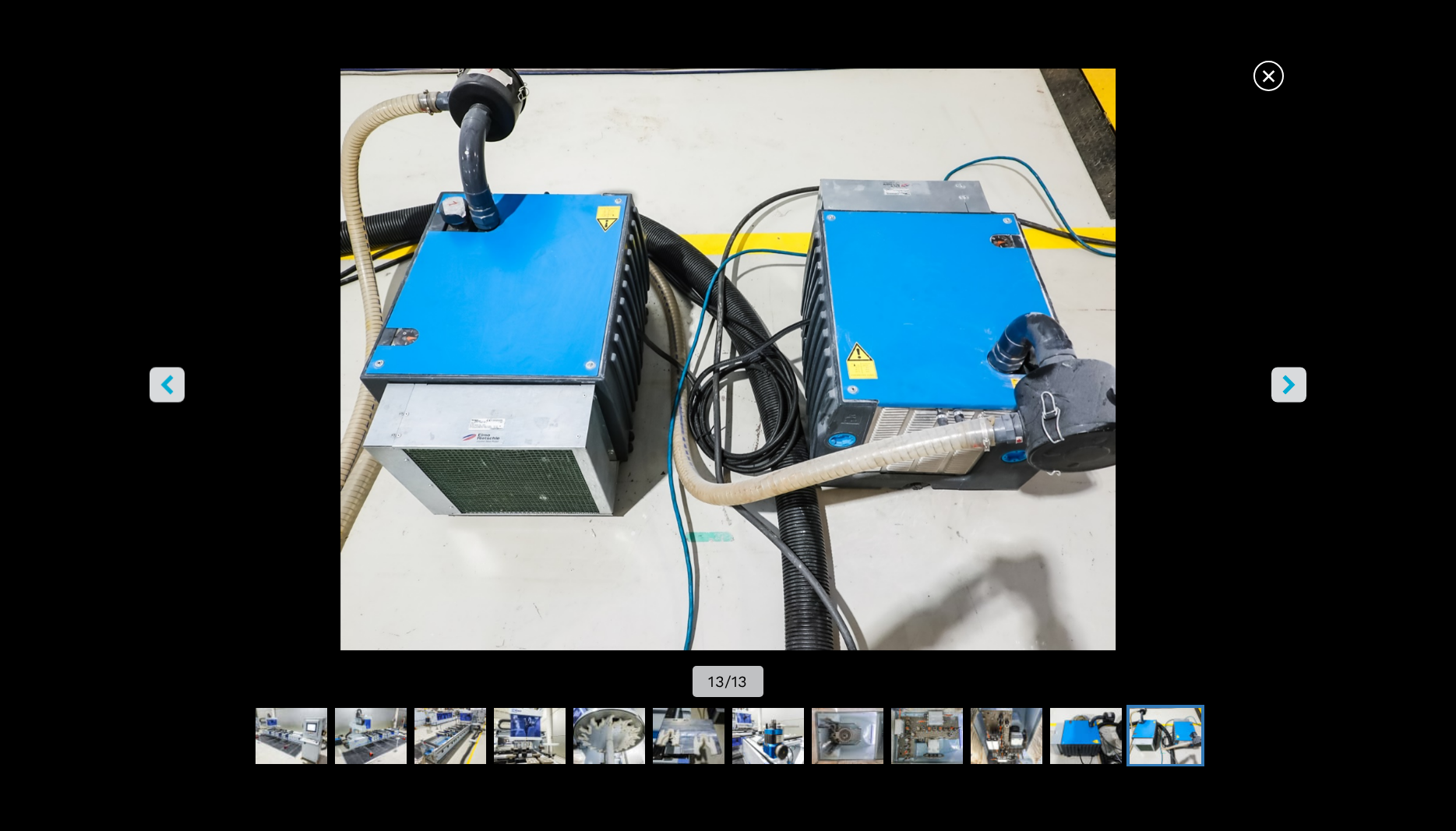
click at [181, 378] on button "left-button" at bounding box center [167, 384] width 35 height 35
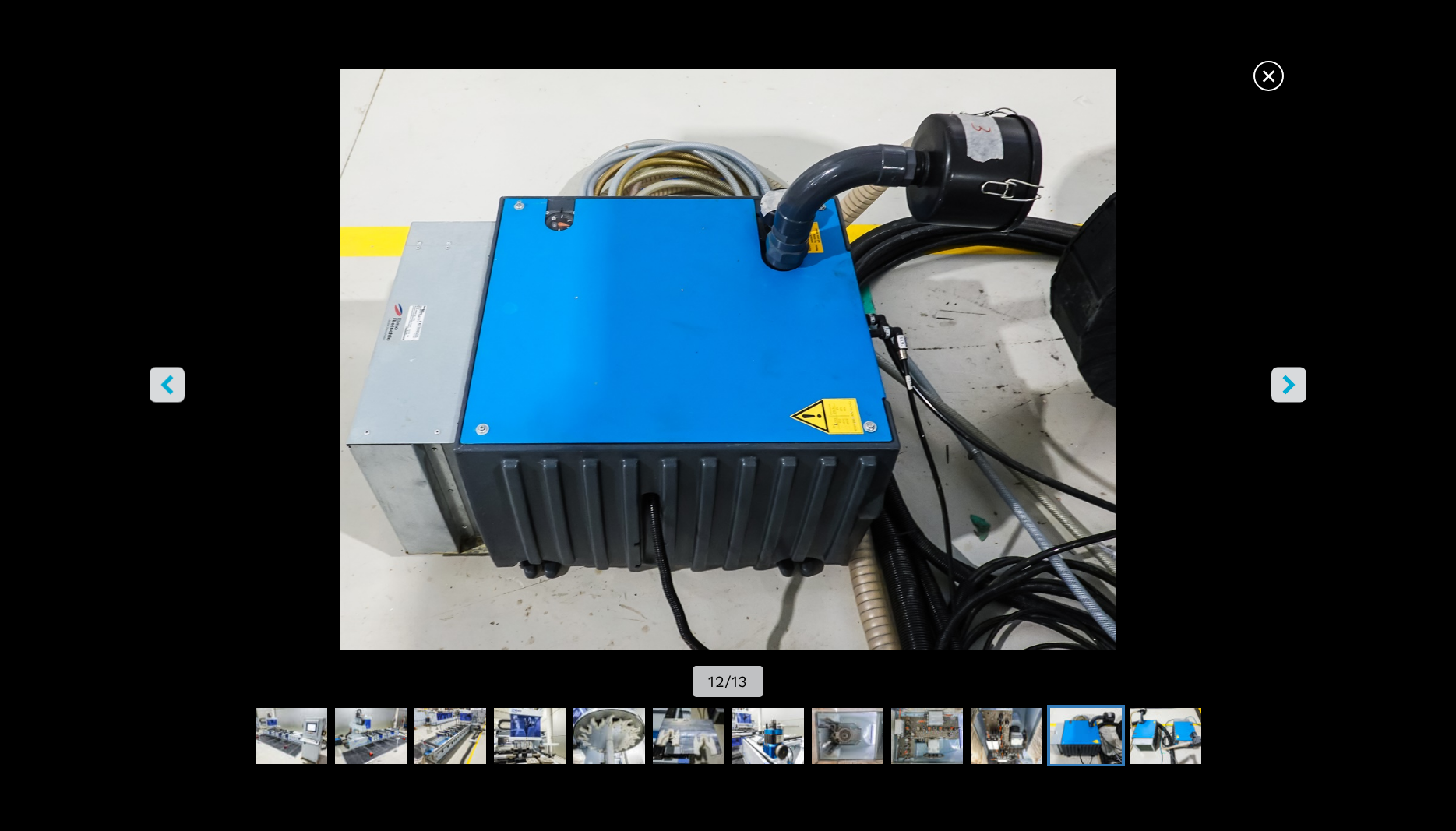
click at [181, 378] on button "left-button" at bounding box center [167, 384] width 35 height 35
